Goal: Information Seeking & Learning: Learn about a topic

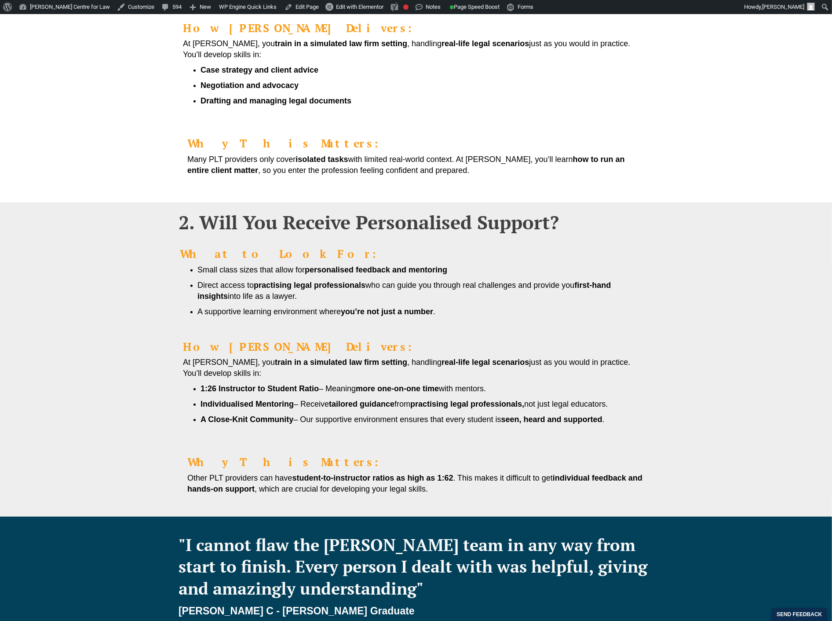
scroll to position [537, 0]
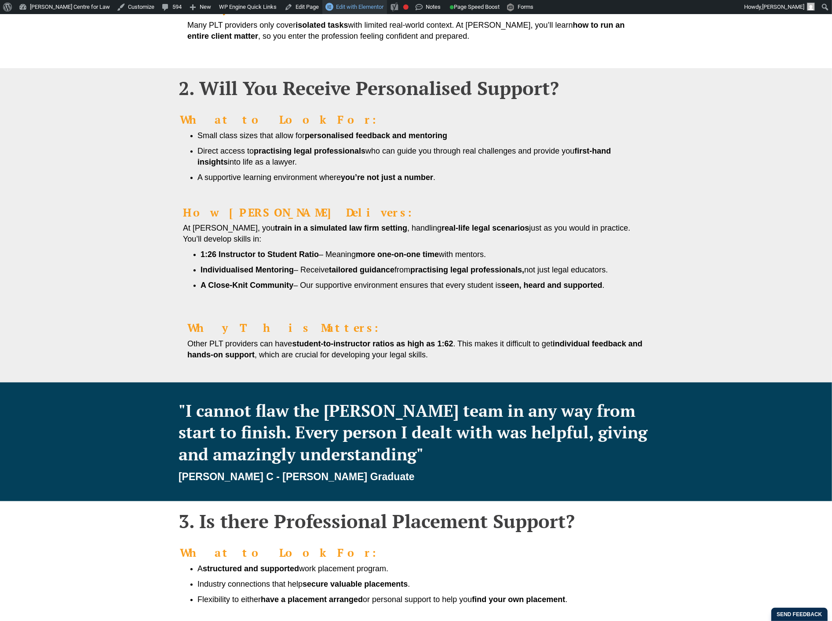
click at [358, 4] on span "Edit with Elementor" at bounding box center [359, 7] width 47 height 7
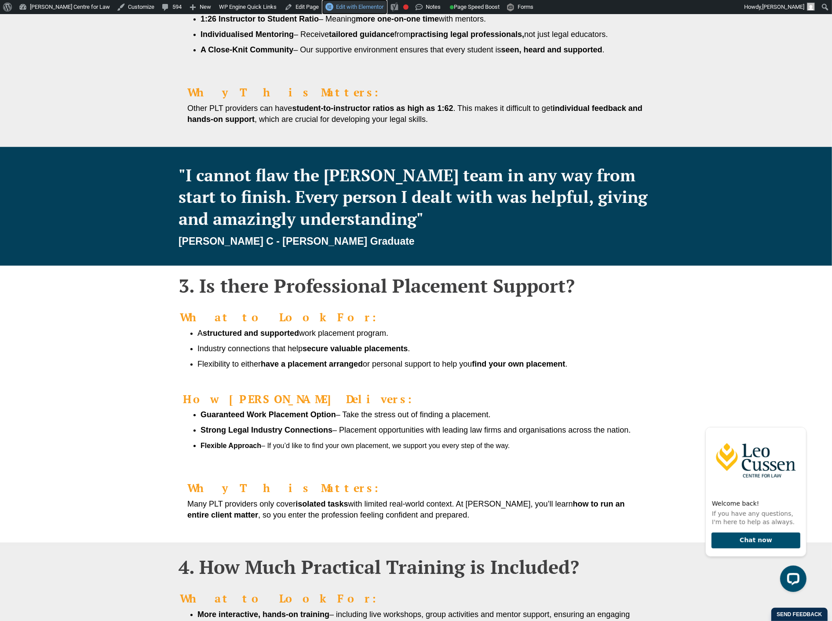
scroll to position [782, 0]
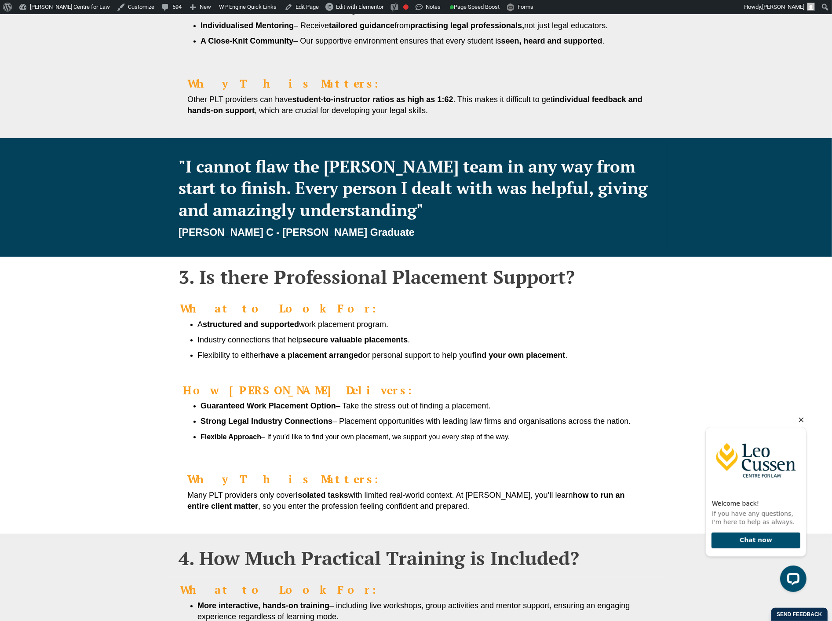
click at [803, 422] on icon "Hide greeting" at bounding box center [801, 419] width 11 height 11
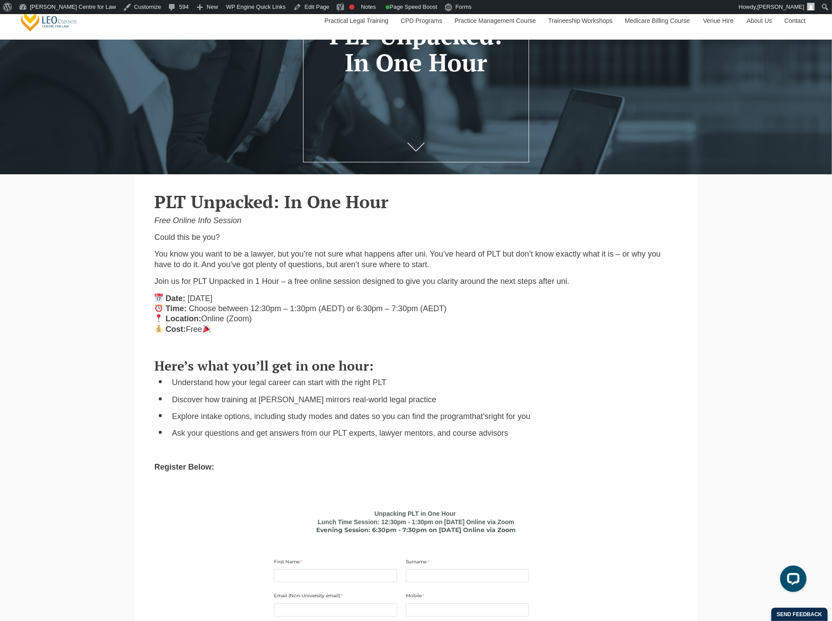
scroll to position [195, 0]
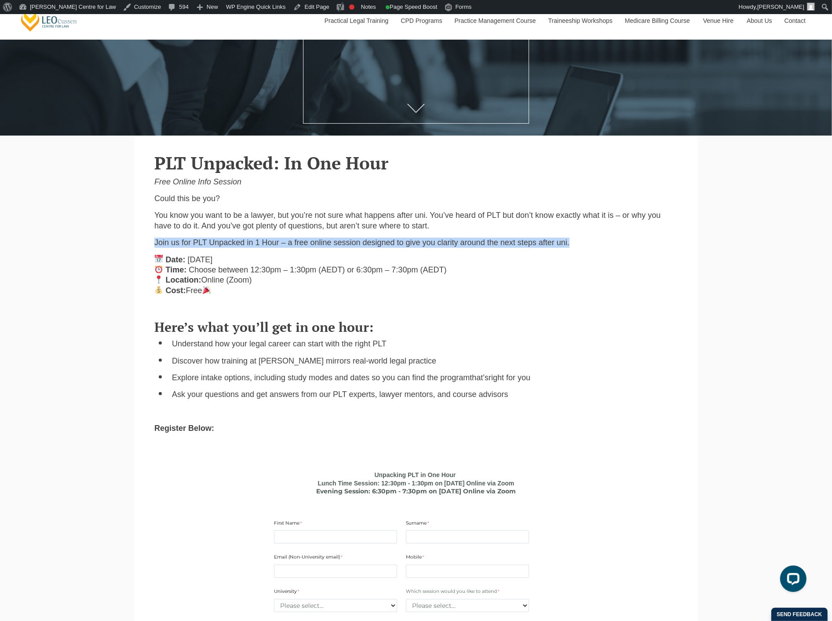
drag, startPoint x: 153, startPoint y: 245, endPoint x: 578, endPoint y: 245, distance: 425.3
click at [577, 245] on div "PLT Unpacked: In One Hour Free Online Info Session Could this be you? You know …" at bounding box center [416, 223] width 537 height 158
copy p "Join us for PLT Unpacked in 1 Hour – a free online session designed to give you…"
click at [336, 263] on p "Date: Wednesday 8th October 2025 Time: Choose between 12:30pm – 1:30pm (AEDT) o…" at bounding box center [415, 275] width 523 height 41
drag, startPoint x: 289, startPoint y: 245, endPoint x: 569, endPoint y: 247, distance: 280.6
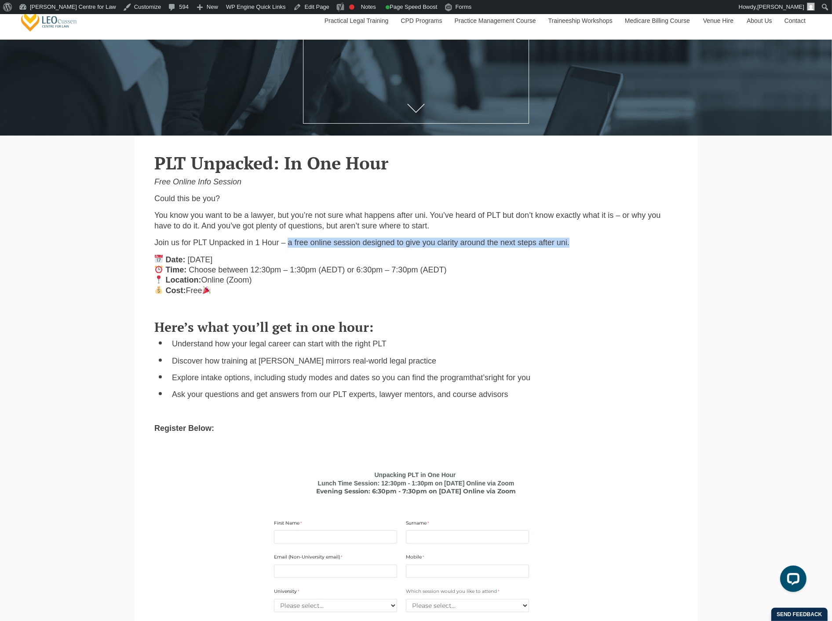
click at [569, 247] on p "Join us for PLT Unpacked in 1 Hour – a free online session designed to give you…" at bounding box center [415, 242] width 523 height 10
copy p "a free online session designed to give you clarity around the next steps after …"
click at [167, 301] on div "PLT Unpacked: In One Hour Free Online Info Session Could this be you? You know …" at bounding box center [416, 223] width 537 height 158
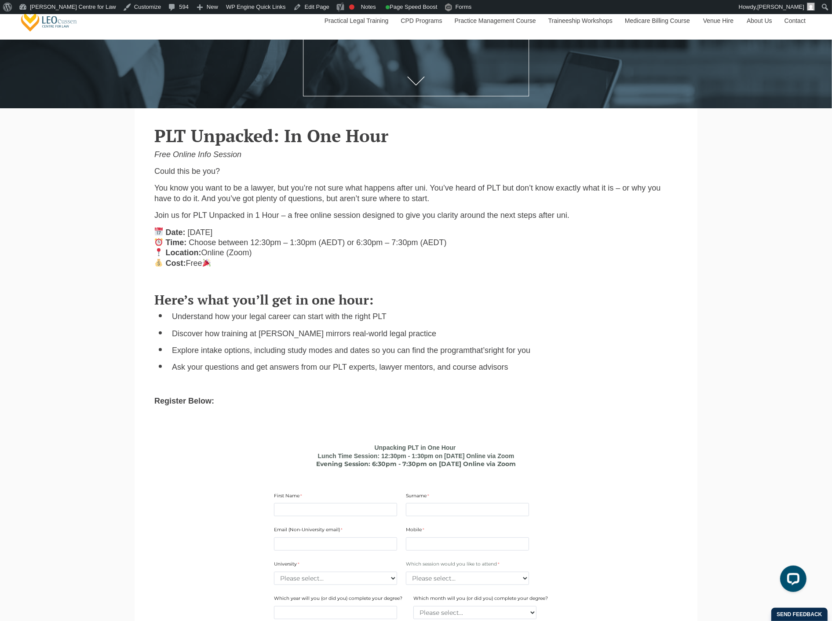
scroll to position [244, 0]
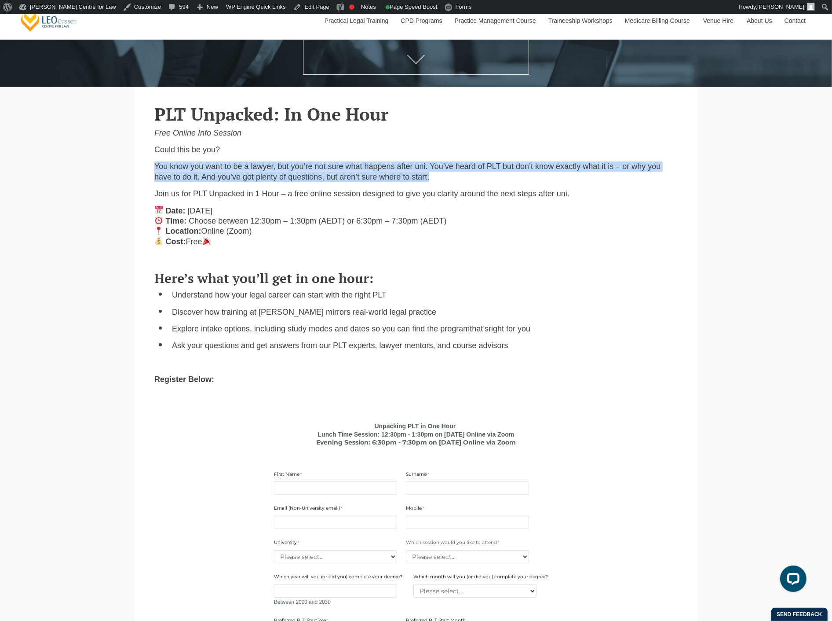
drag, startPoint x: 152, startPoint y: 167, endPoint x: 510, endPoint y: 179, distance: 358.2
click at [510, 179] on div "PLT Unpacked: In One Hour Free Online Info Session Could this be you? You know …" at bounding box center [416, 174] width 537 height 158
copy p "You know you want to be a lawyer, but you’re not sure what happens after uni. Y…"
click at [232, 239] on p "Date: Wednesday 8th October 2025 Time: Choose between 12:30pm – 1:30pm (AEDT) o…" at bounding box center [415, 226] width 523 height 41
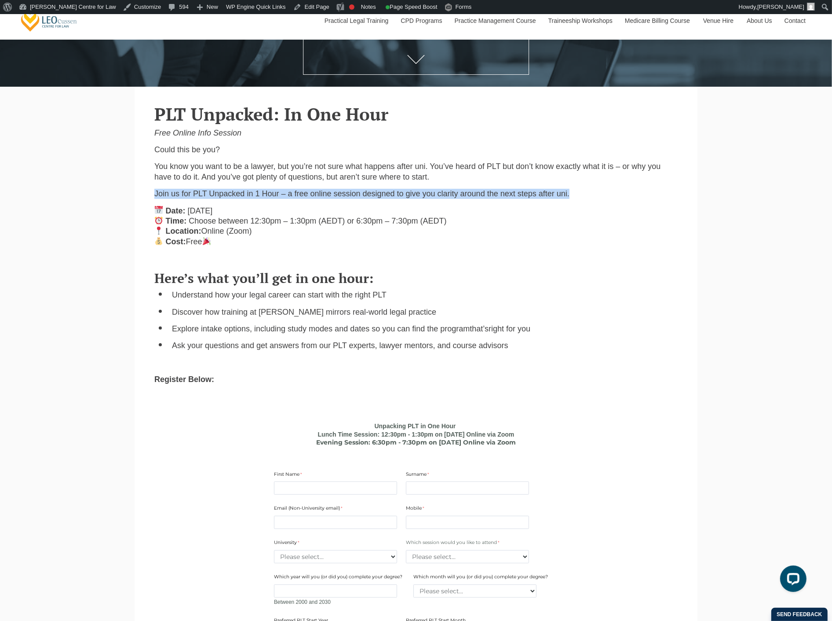
drag, startPoint x: 156, startPoint y: 196, endPoint x: 569, endPoint y: 199, distance: 413.0
click at [569, 199] on p "Join us for PLT Unpacked in 1 Hour – a free online session designed to give you…" at bounding box center [415, 194] width 523 height 10
copy p "Join us for PLT Unpacked in 1 Hour – a free online session designed to give you…"
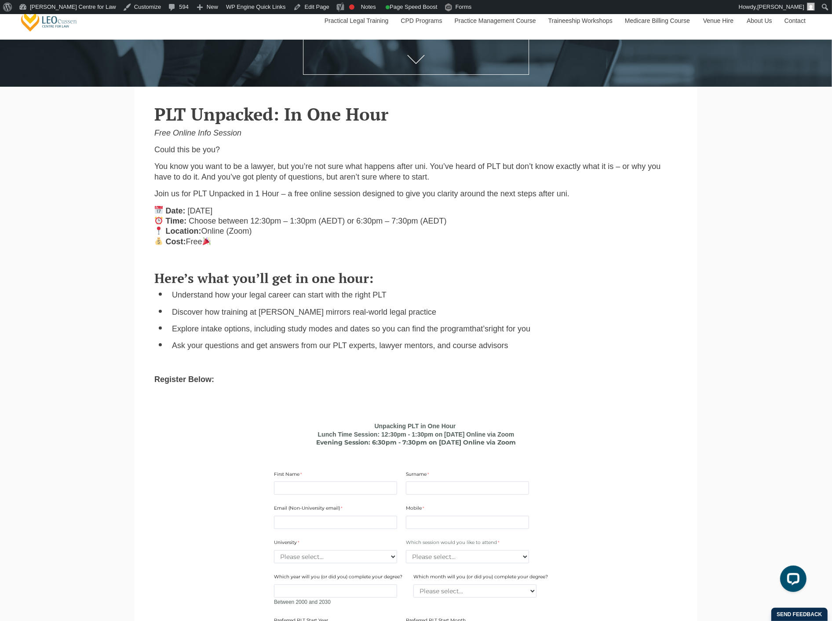
click at [230, 313] on li "Discover how training at [PERSON_NAME] mirrors real-world legal practice" at bounding box center [425, 312] width 506 height 10
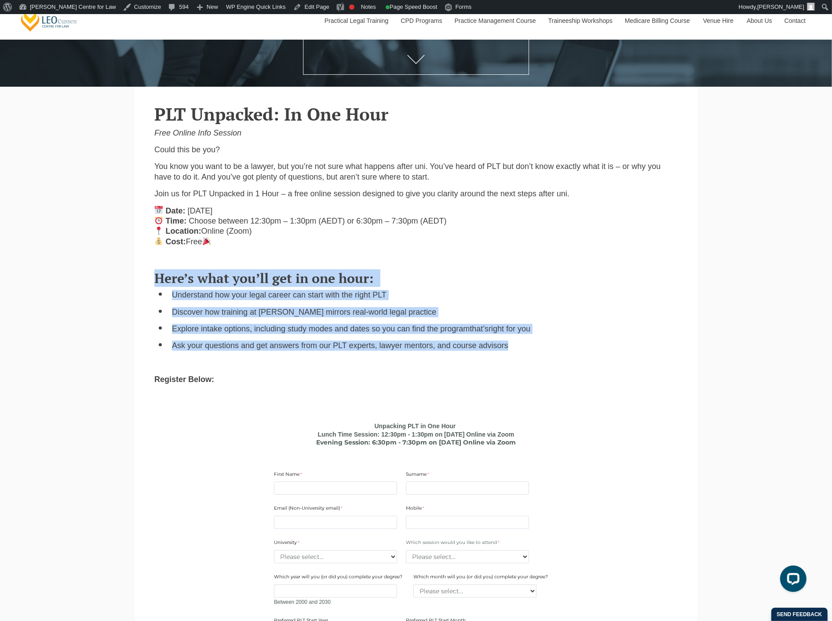
drag, startPoint x: 156, startPoint y: 279, endPoint x: 507, endPoint y: 346, distance: 357.3
click at [507, 346] on div "Here’s what you’ll get in one hour: Understand how your legal career can start …" at bounding box center [416, 326] width 537 height 129
copy div "Here’s what you’ll get in one hour: Understand how your legal career can start …"
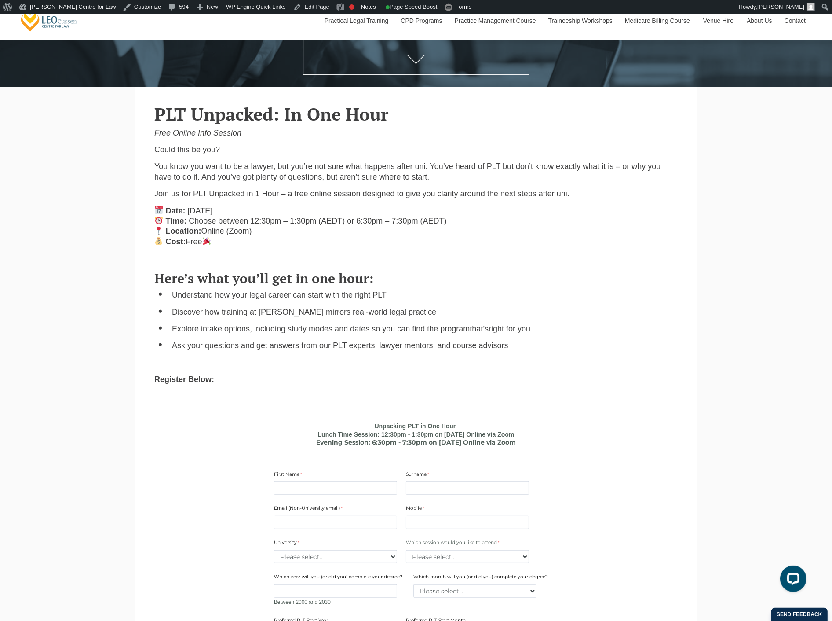
click at [246, 247] on p "Date: Wednesday 8th October 2025 Time: Choose between 12:30pm – 1:30pm (AEDT) o…" at bounding box center [415, 226] width 523 height 41
drag, startPoint x: 187, startPoint y: 213, endPoint x: 308, endPoint y: 210, distance: 120.6
click at [308, 210] on p "Date: Wednesday 8th October 2025 Time: Choose between 12:30pm – 1:30pm (AEDT) o…" at bounding box center [415, 226] width 523 height 41
copy span "[DATE]"
drag, startPoint x: 189, startPoint y: 221, endPoint x: 453, endPoint y: 223, distance: 264.3
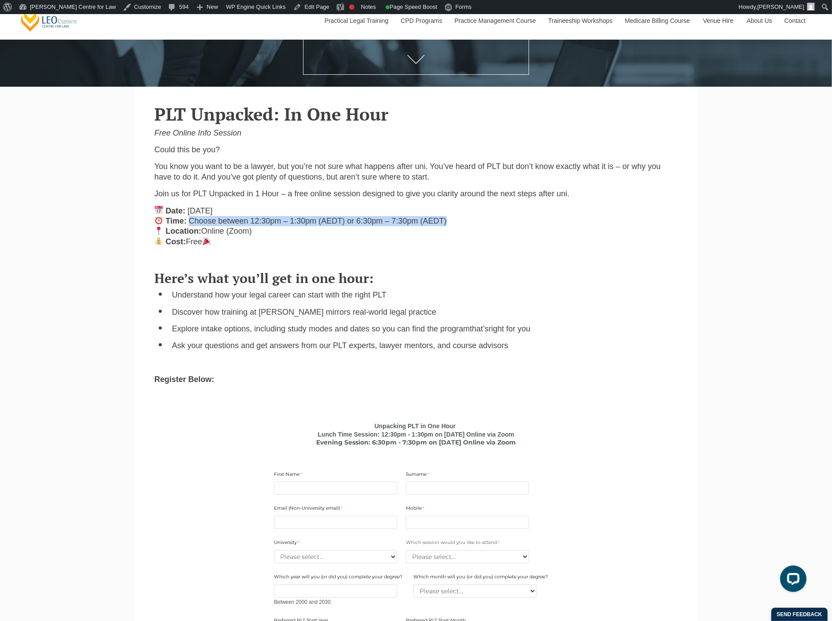
click at [453, 223] on p "Date: Wednesday 8th October 2025 Time: Choose between 12:30pm – 1:30pm (AEDT) o…" at bounding box center [415, 226] width 523 height 41
copy span "Choose between 12:30pm – 1:30pm (AEDT) or 6:30pm – 7:30pm (AEDT)"
click at [266, 303] on ul "Understand how your legal career can start with the right PLT Discover how trai…" at bounding box center [415, 320] width 523 height 61
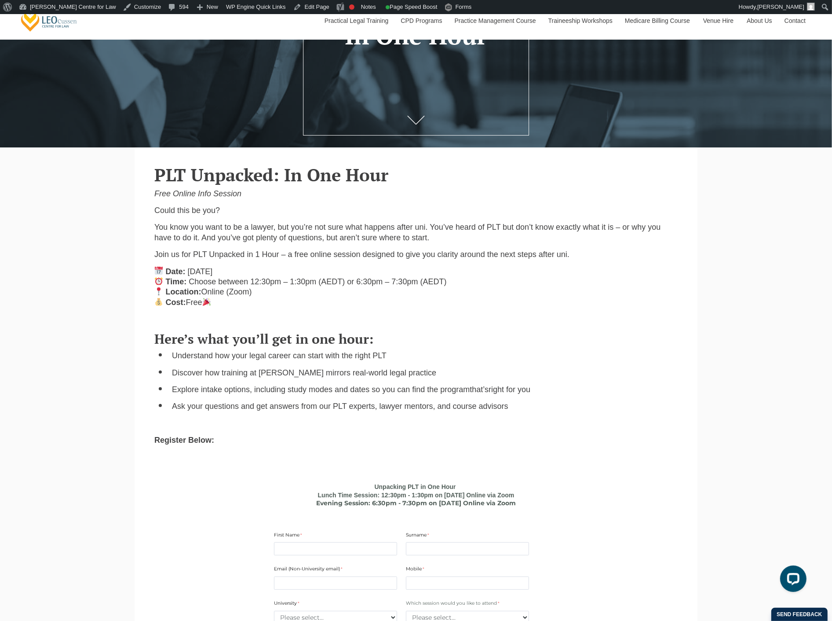
scroll to position [98, 0]
